Goal: Task Accomplishment & Management: Manage account settings

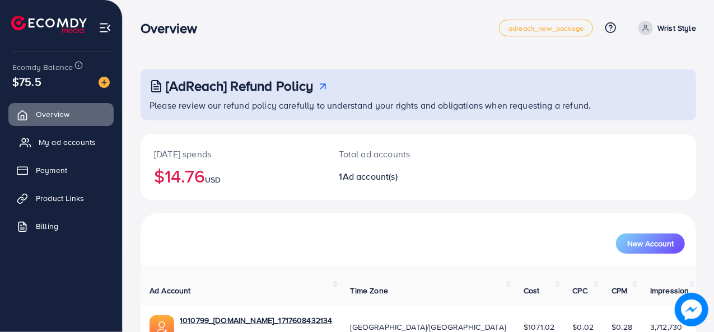
click at [81, 142] on span "My ad accounts" at bounding box center [67, 142] width 57 height 11
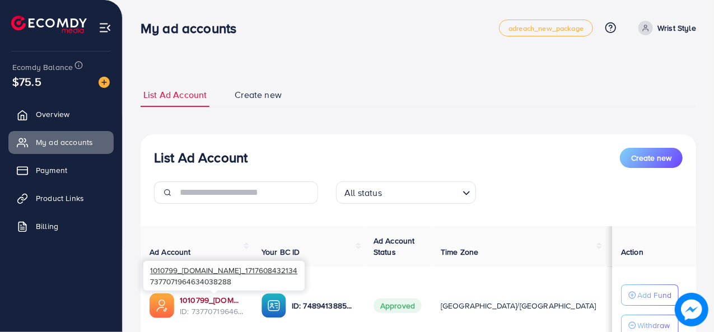
click at [213, 302] on link "1010799_[DOMAIN_NAME]_1717608432134" at bounding box center [212, 299] width 64 height 11
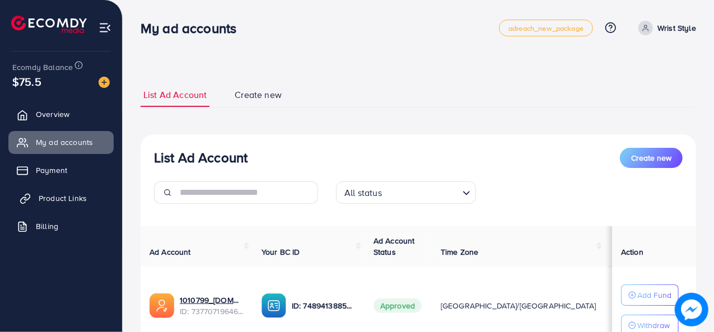
click at [46, 202] on span "Product Links" at bounding box center [63, 198] width 48 height 11
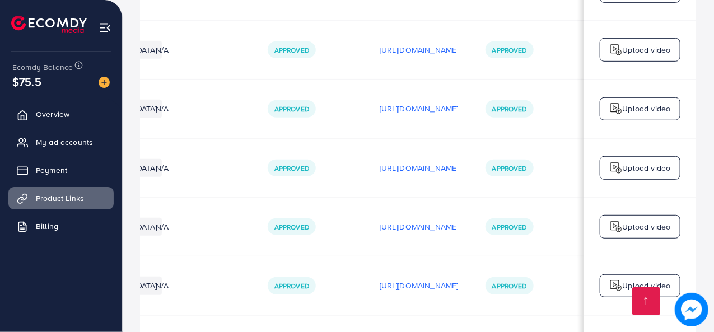
scroll to position [0, 331]
